Goal: Task Accomplishment & Management: Use online tool/utility

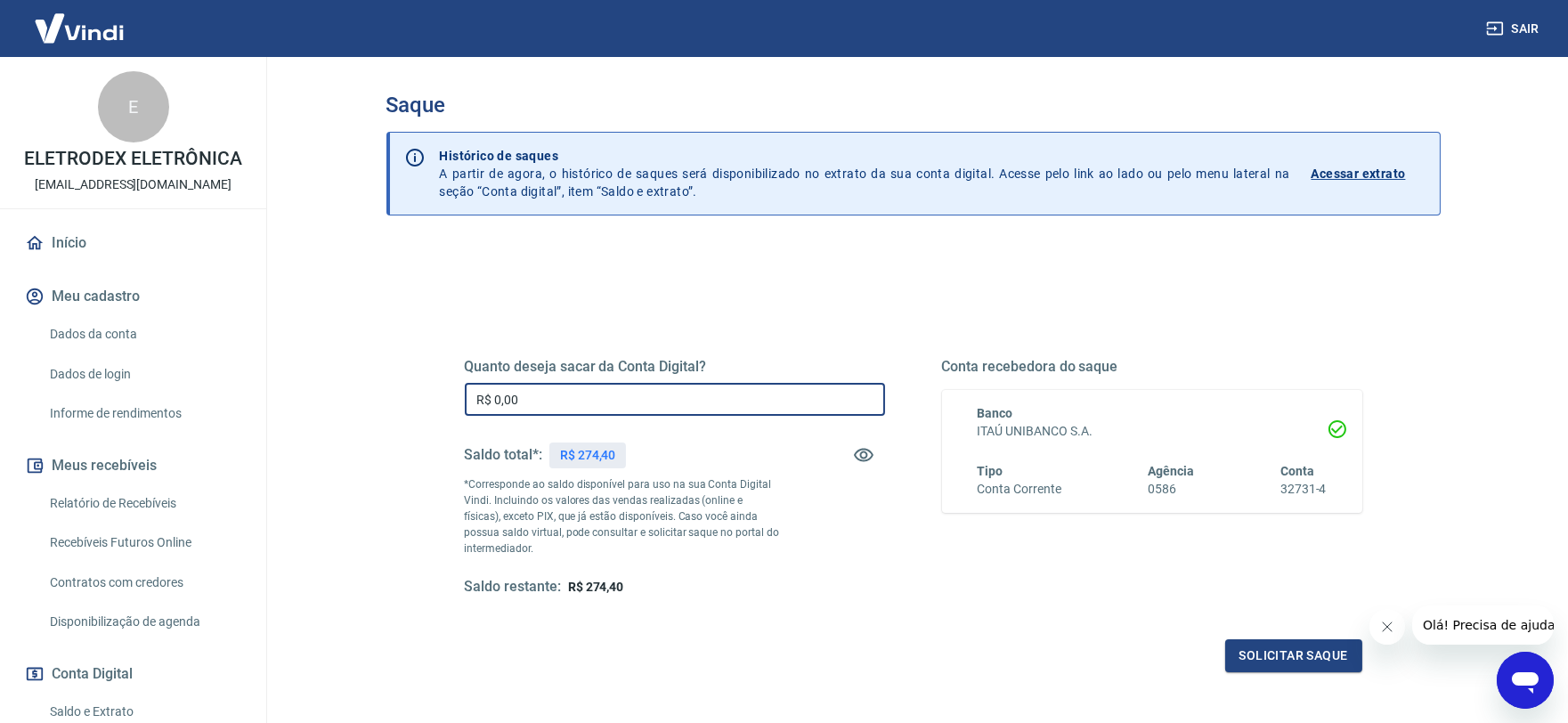
click at [590, 405] on input "R$ 0,00" at bounding box center [675, 399] width 421 height 33
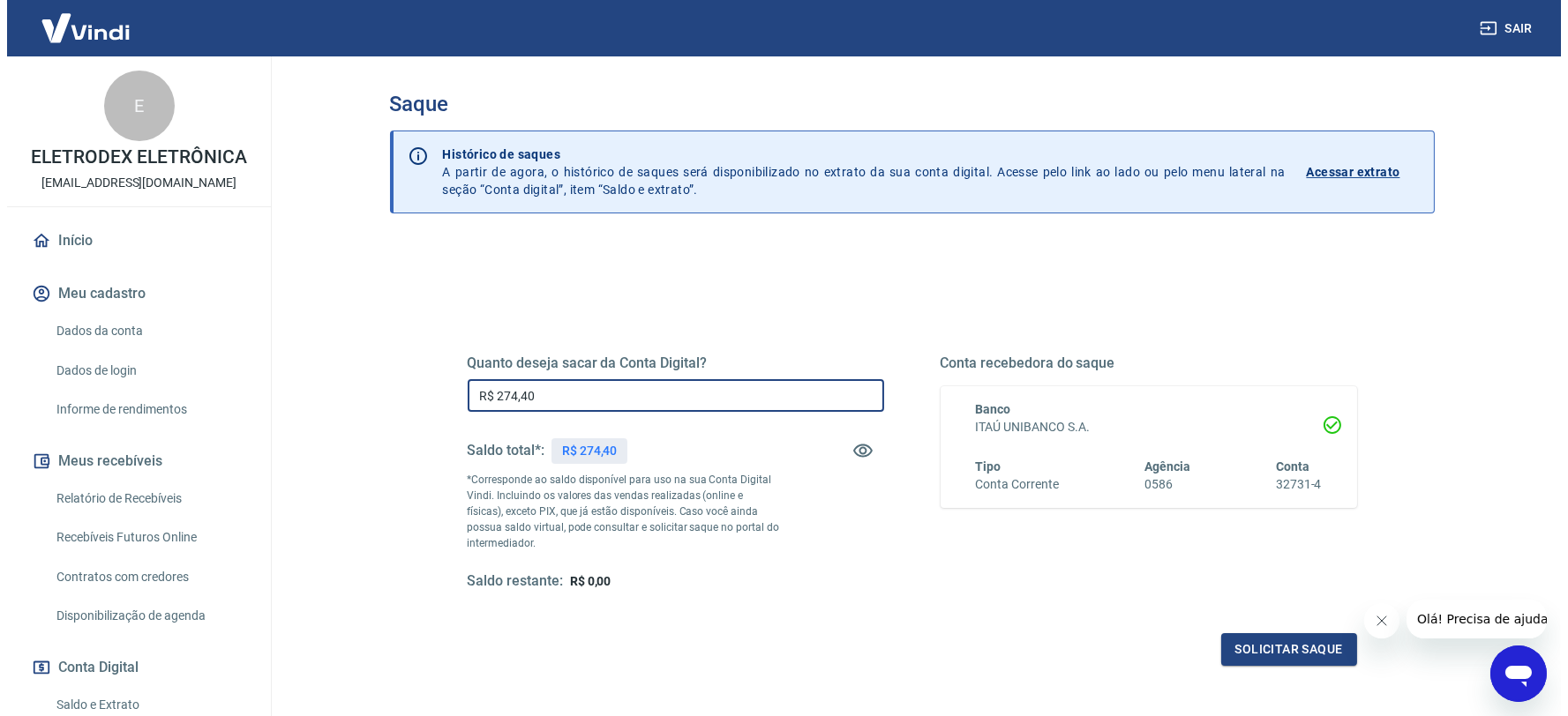
scroll to position [98, 0]
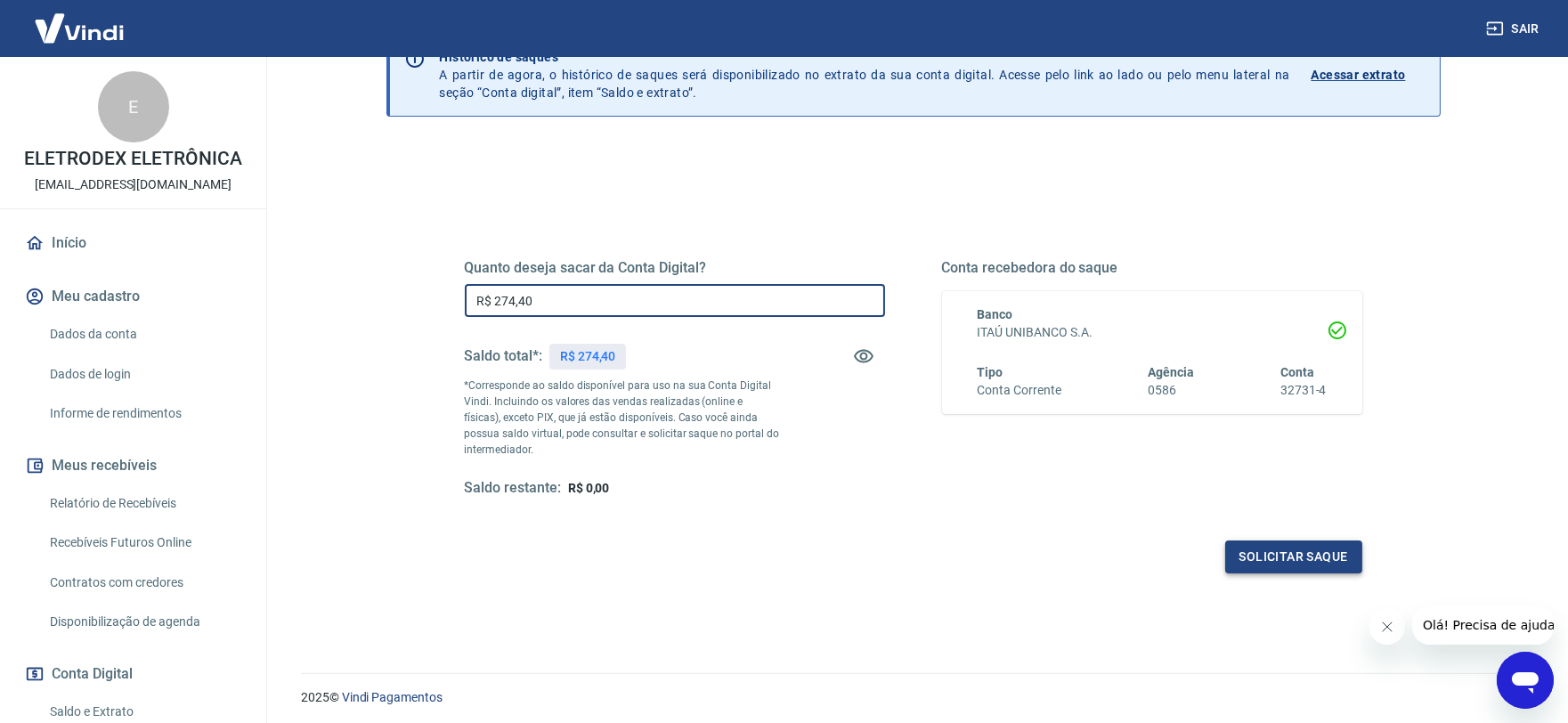
type input "R$ 274,40"
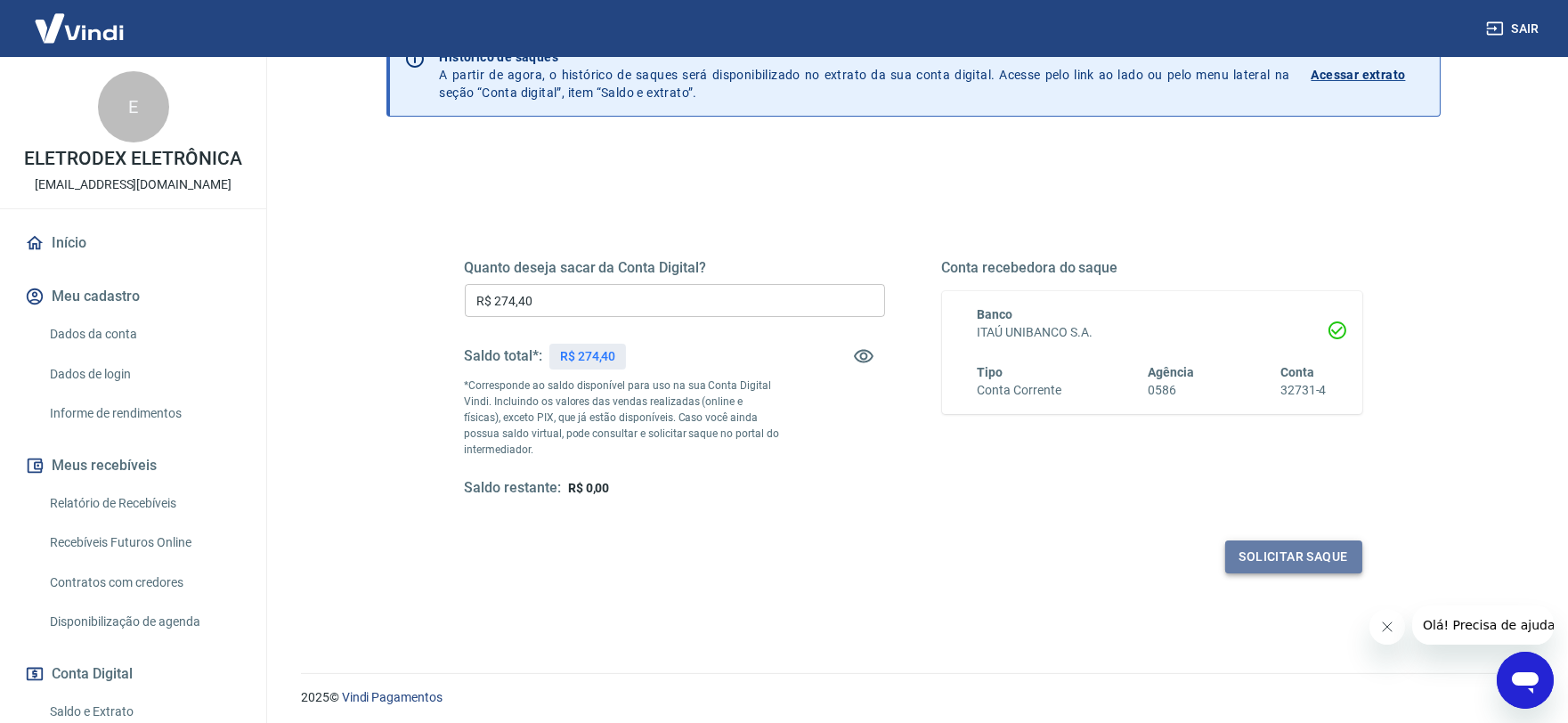
click at [1283, 571] on button "Solicitar saque" at bounding box center [1294, 556] width 138 height 33
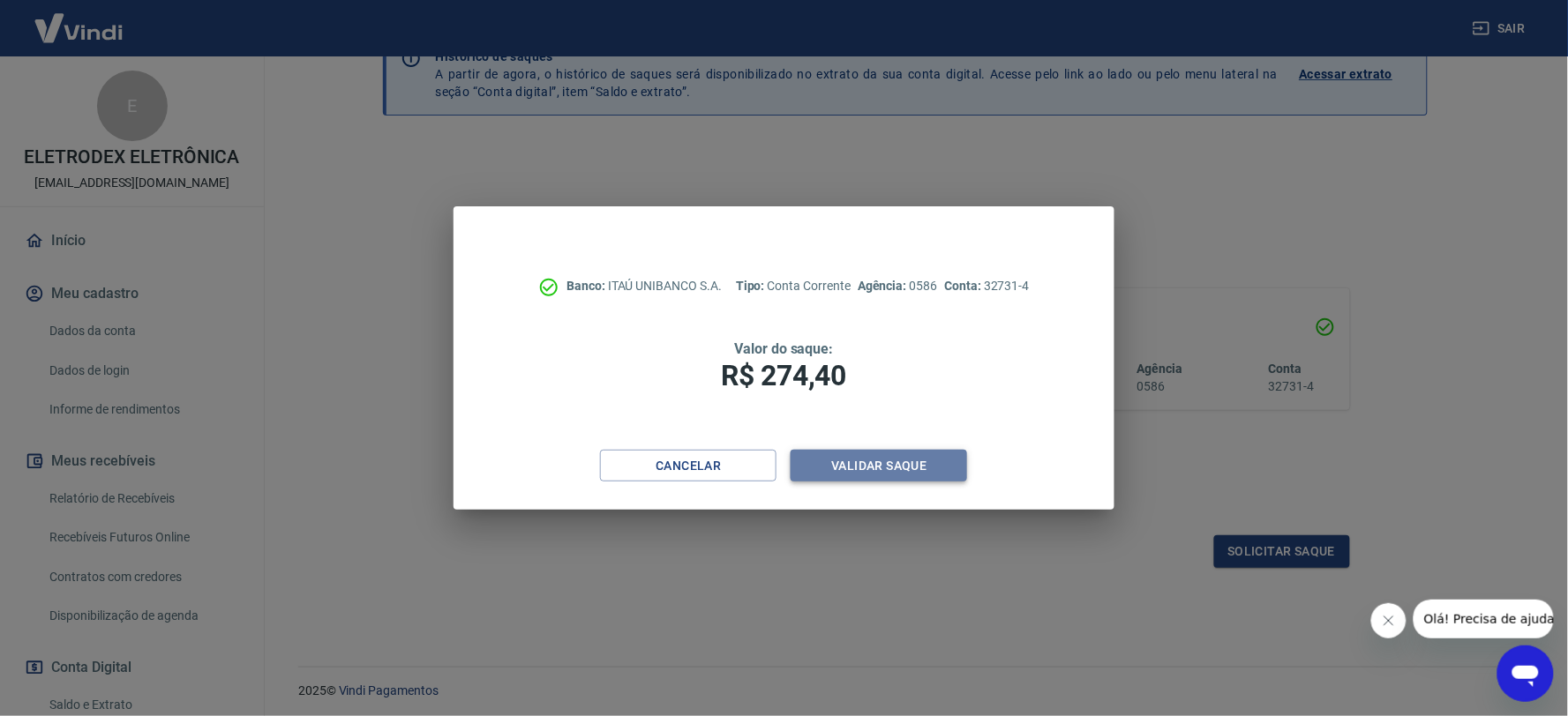
click at [938, 474] on button "Validar saque" at bounding box center [878, 466] width 177 height 33
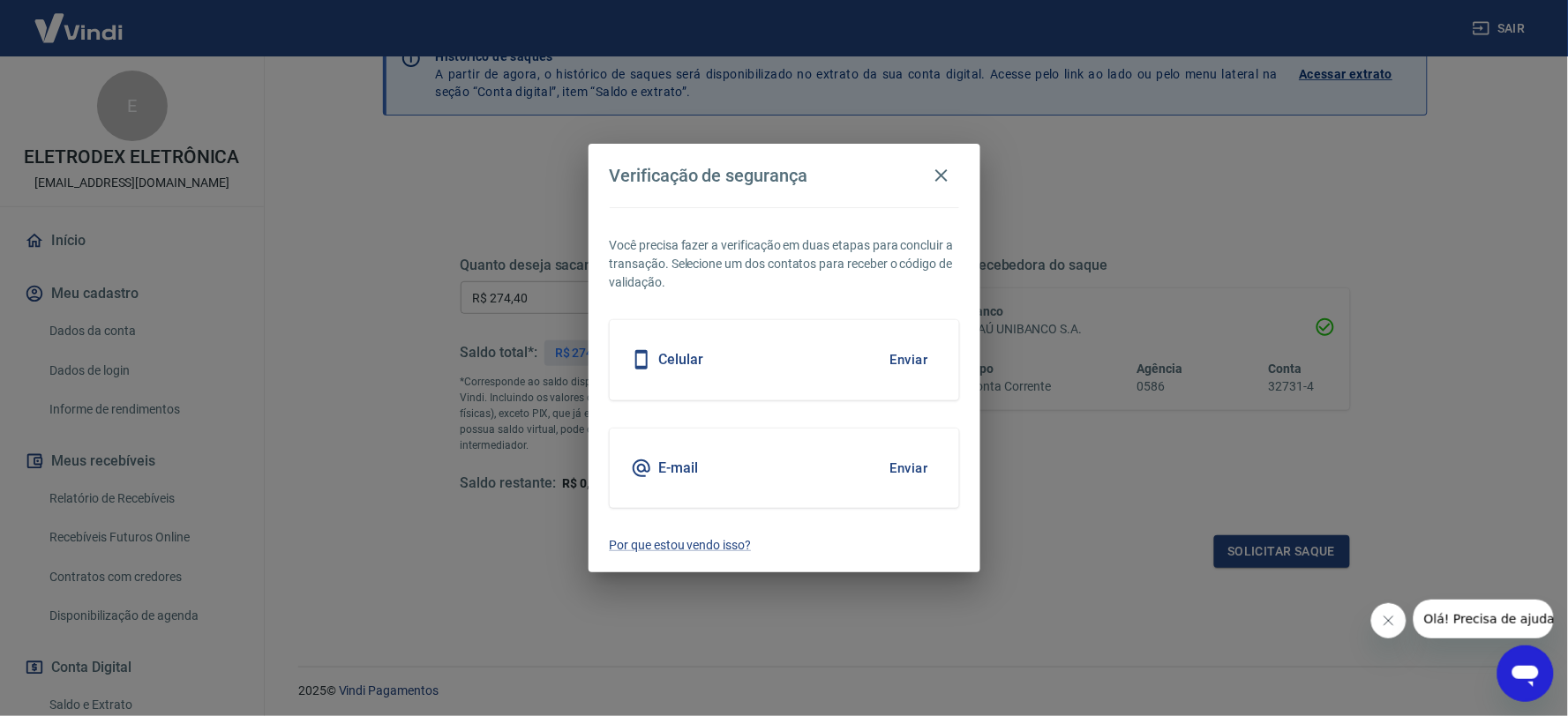
click at [893, 459] on button "Enviar" at bounding box center [909, 469] width 57 height 38
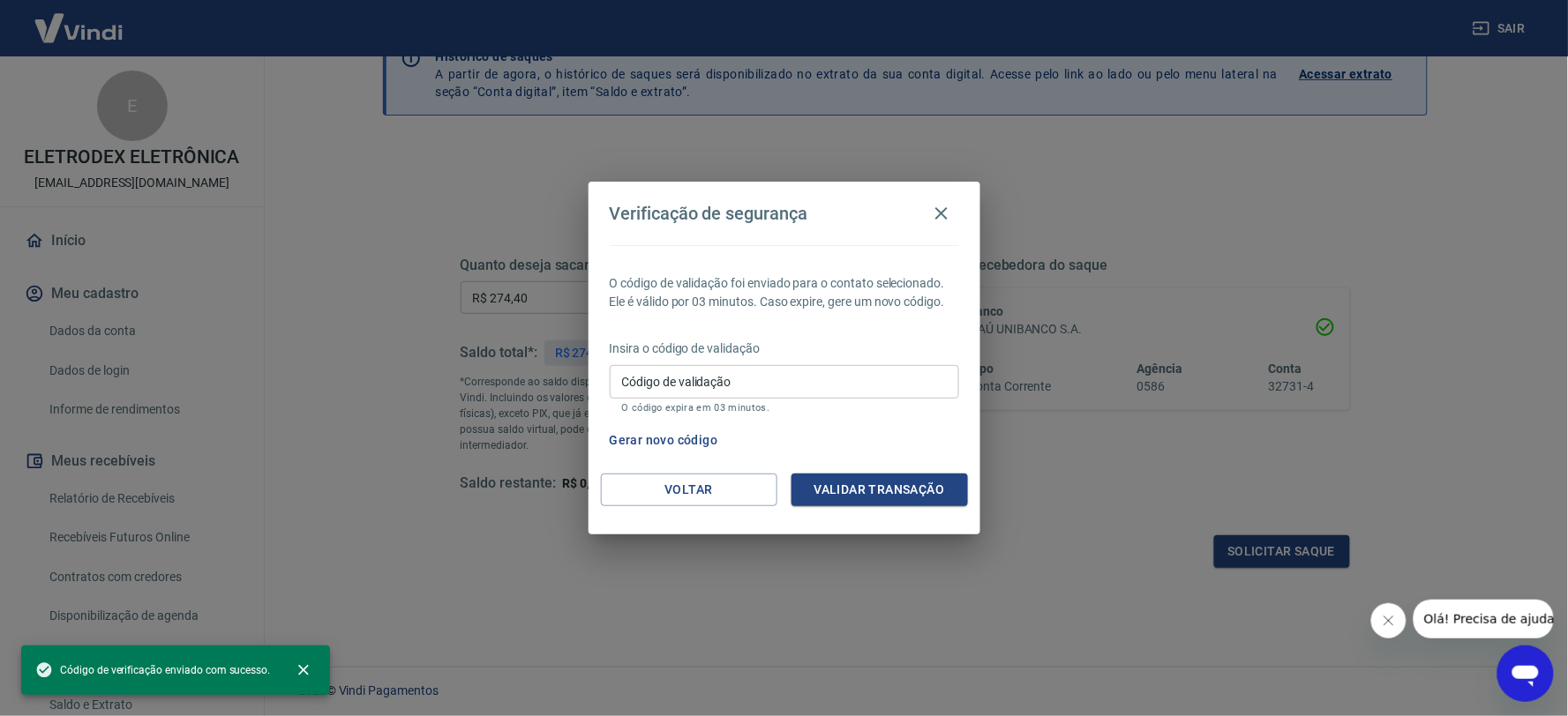
drag, startPoint x: 647, startPoint y: 350, endPoint x: 654, endPoint y: 375, distance: 26.0
click at [647, 351] on p "Insira o código de validação" at bounding box center [784, 349] width 350 height 19
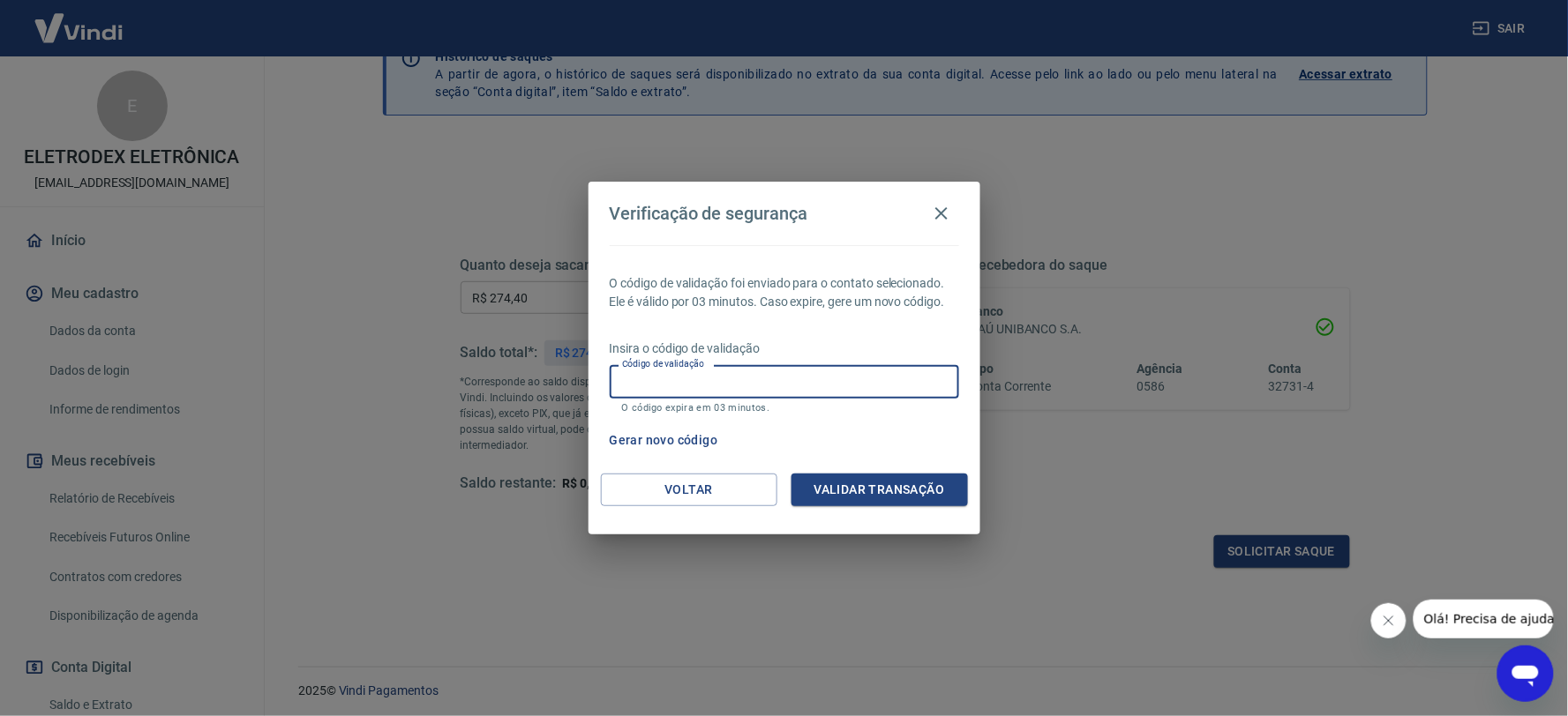
click at [654, 376] on input "Código de validação" at bounding box center [784, 381] width 350 height 33
paste input "462121"
type input "462121"
click at [843, 467] on div "O código de validação foi enviado para o contato selecionado. Ele é válido por …" at bounding box center [784, 358] width 392 height 228
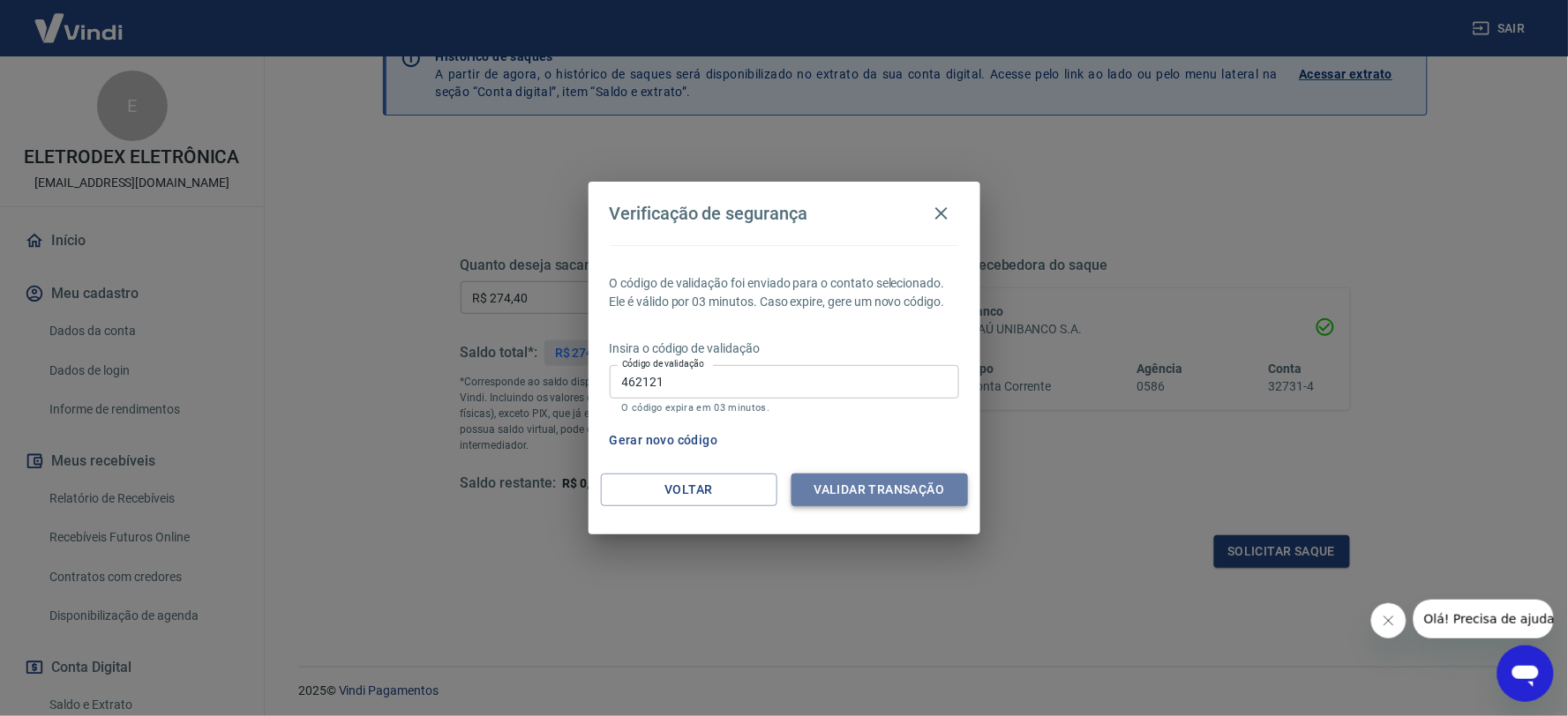
click at [842, 483] on button "Validar transação" at bounding box center [879, 490] width 177 height 33
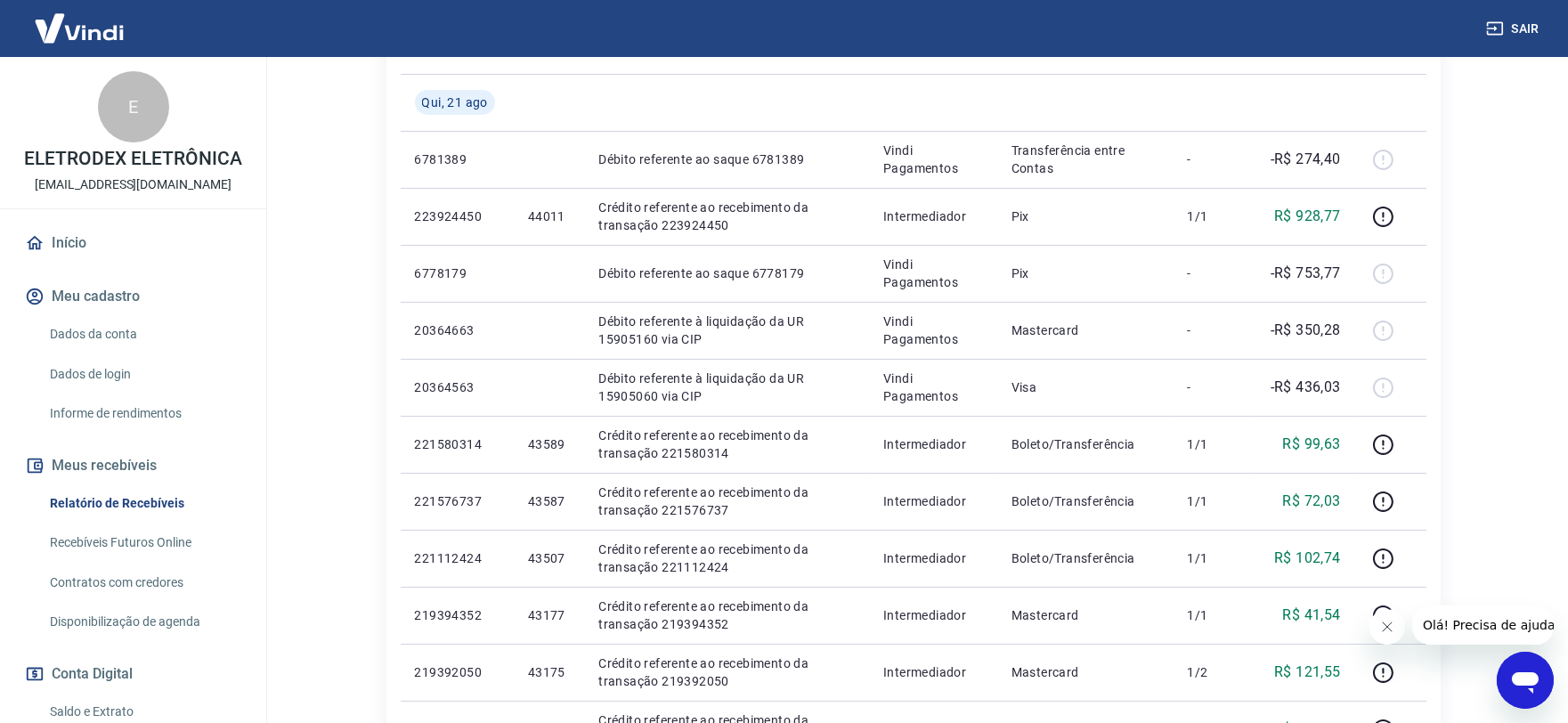
scroll to position [396, 0]
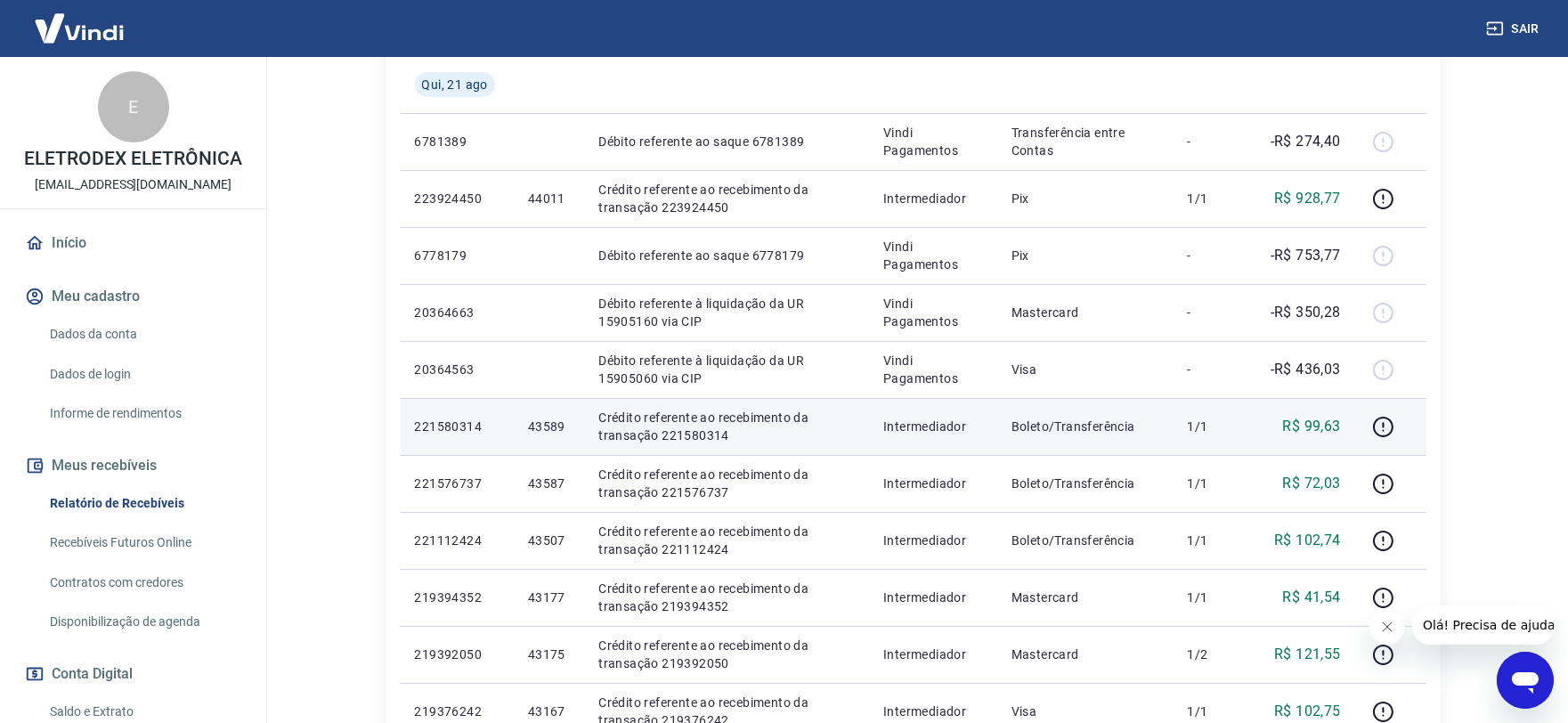
drag, startPoint x: 522, startPoint y: 420, endPoint x: 513, endPoint y: 425, distance: 10.3
click at [520, 421] on td "43589" at bounding box center [548, 426] width 71 height 57
click at [513, 425] on td "43589" at bounding box center [548, 426] width 71 height 57
click at [537, 429] on p "43589" at bounding box center [549, 427] width 42 height 18
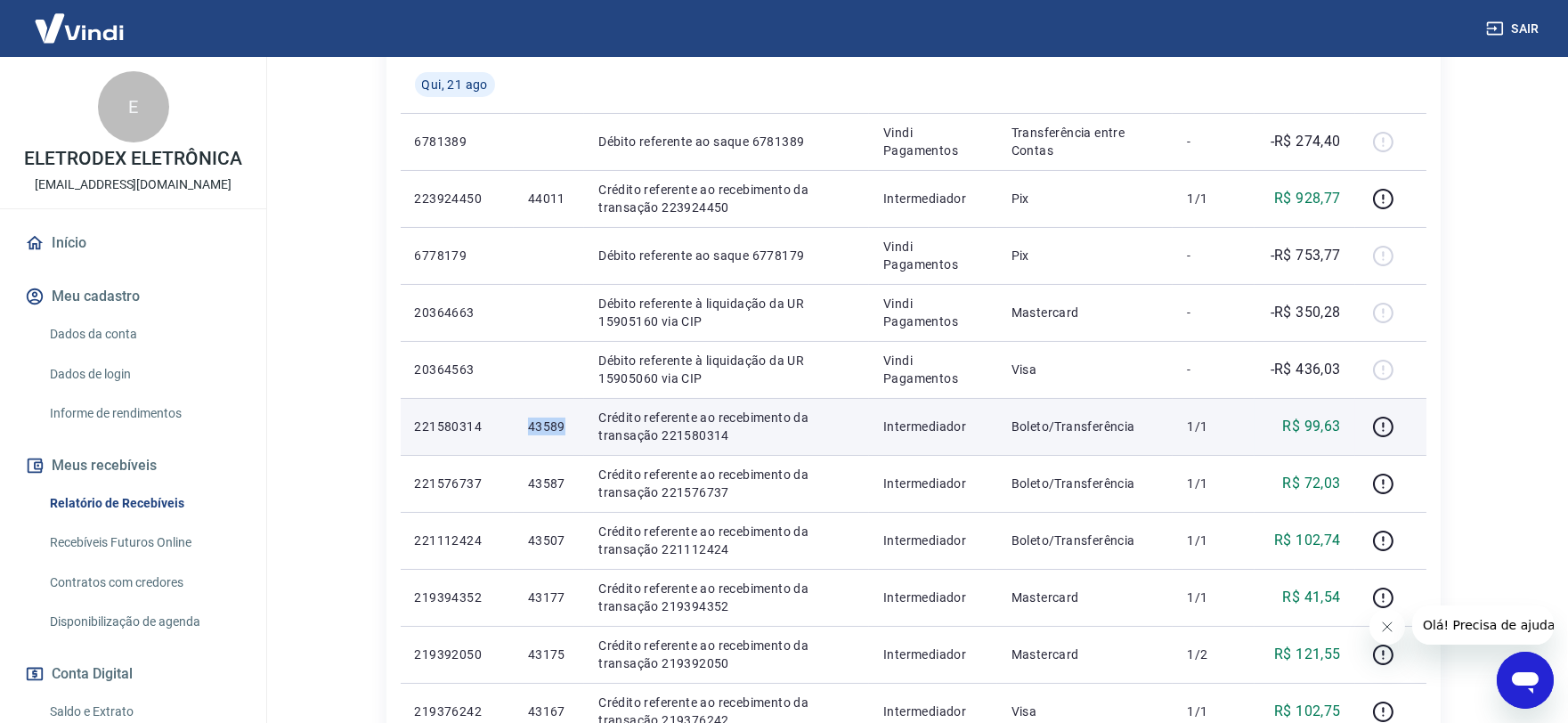
copy p "43589"
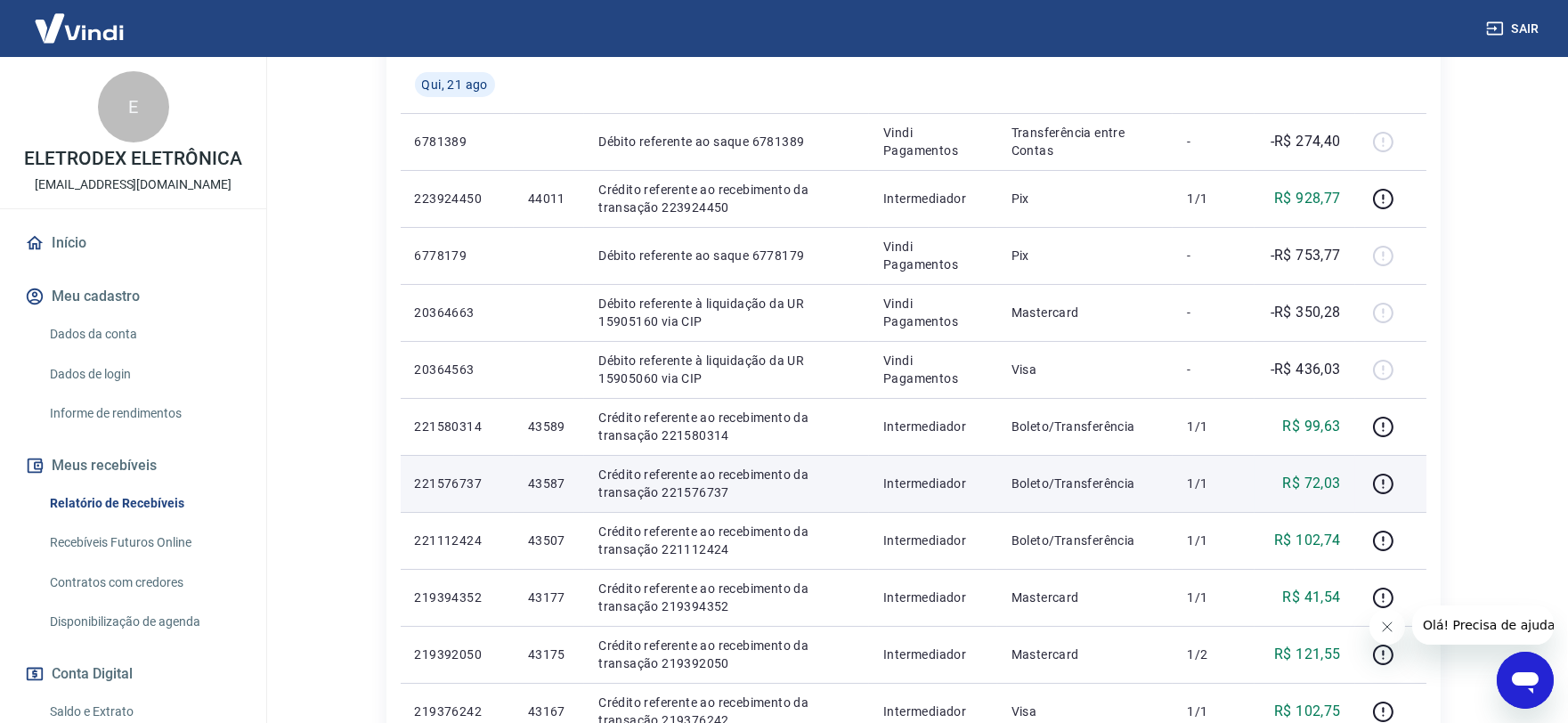
click at [548, 485] on p "43587" at bounding box center [549, 484] width 42 height 18
copy p "43587"
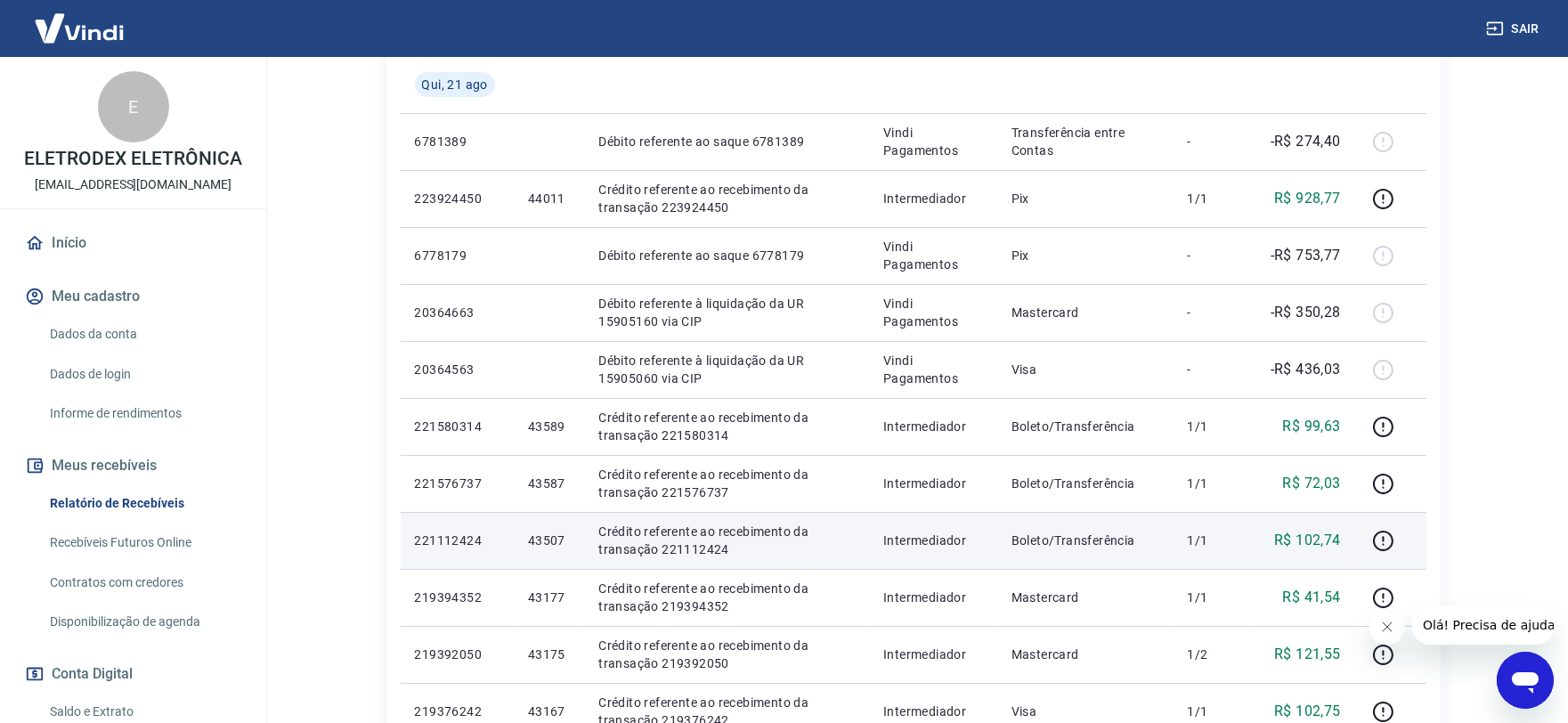
click at [554, 540] on p "43507" at bounding box center [549, 541] width 42 height 18
copy p "43507"
